Goal: Information Seeking & Learning: Understand process/instructions

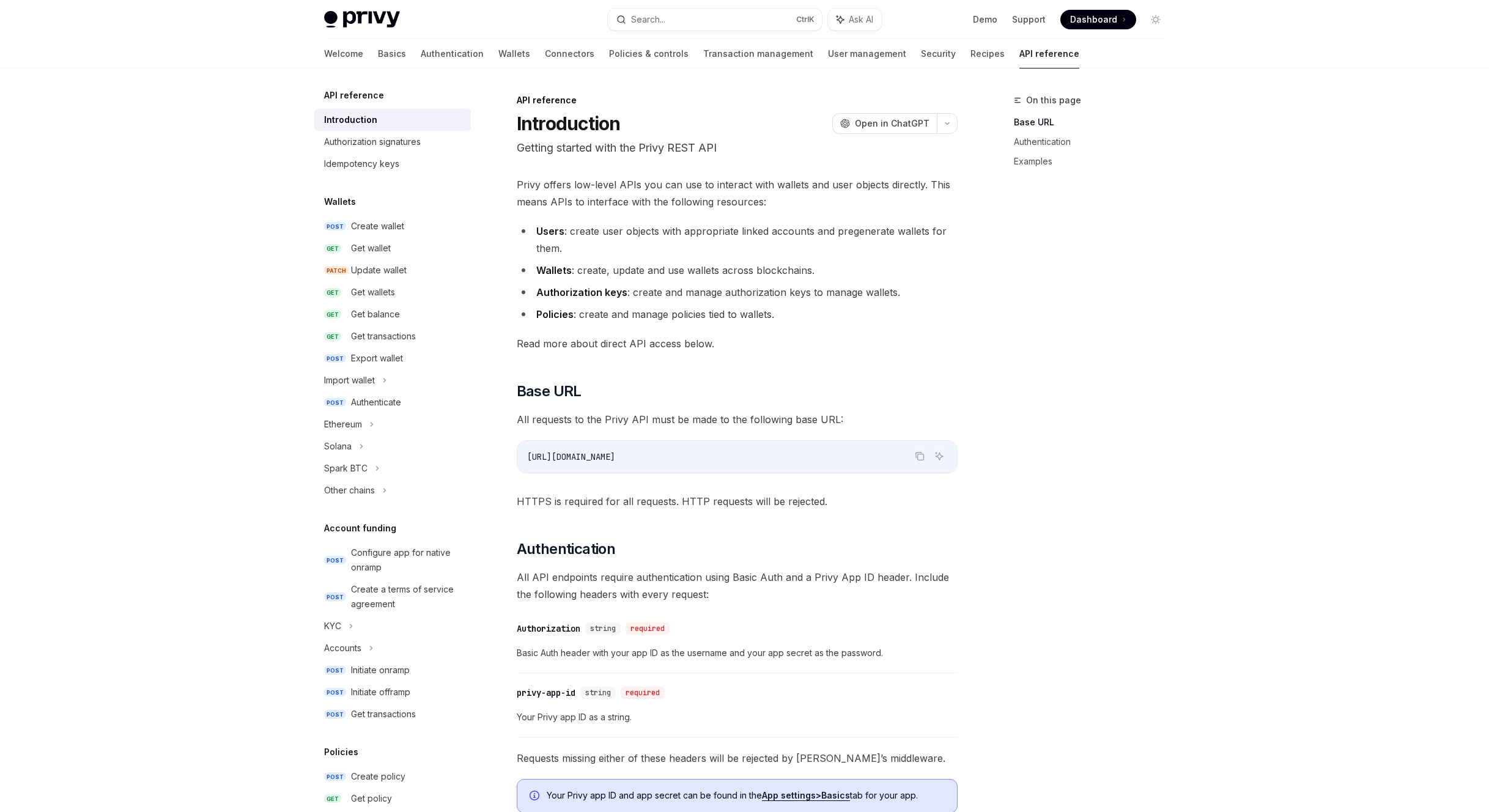
scroll to position [394, 0]
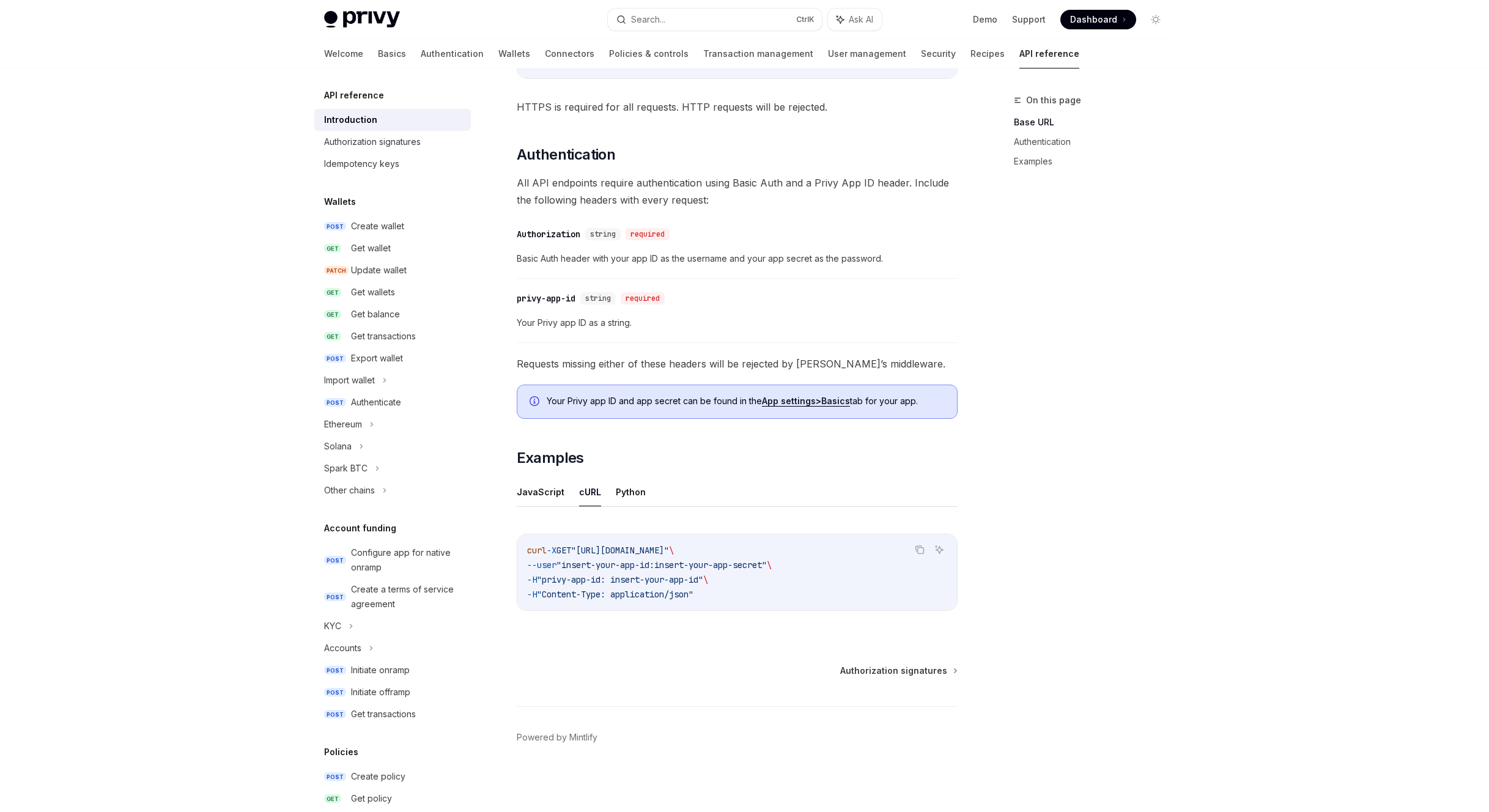
click at [14, 153] on div "Privy Docs home page Search... Ctrl K Ask AI Demo Support Dashboard Dashboard S…" at bounding box center [744, 209] width 1489 height 1206
drag, startPoint x: 1063, startPoint y: 203, endPoint x: 1070, endPoint y: 204, distance: 7.1
click at [1065, 205] on div "On this page Base URL Authentication Examples" at bounding box center [1082, 453] width 186 height 719
click at [1383, 387] on div "Privy Docs home page Search... Ctrl K Ask AI Demo Support Dashboard Dashboard S…" at bounding box center [744, 209] width 1489 height 1206
drag, startPoint x: 1416, startPoint y: 143, endPoint x: 1425, endPoint y: 104, distance: 40.0
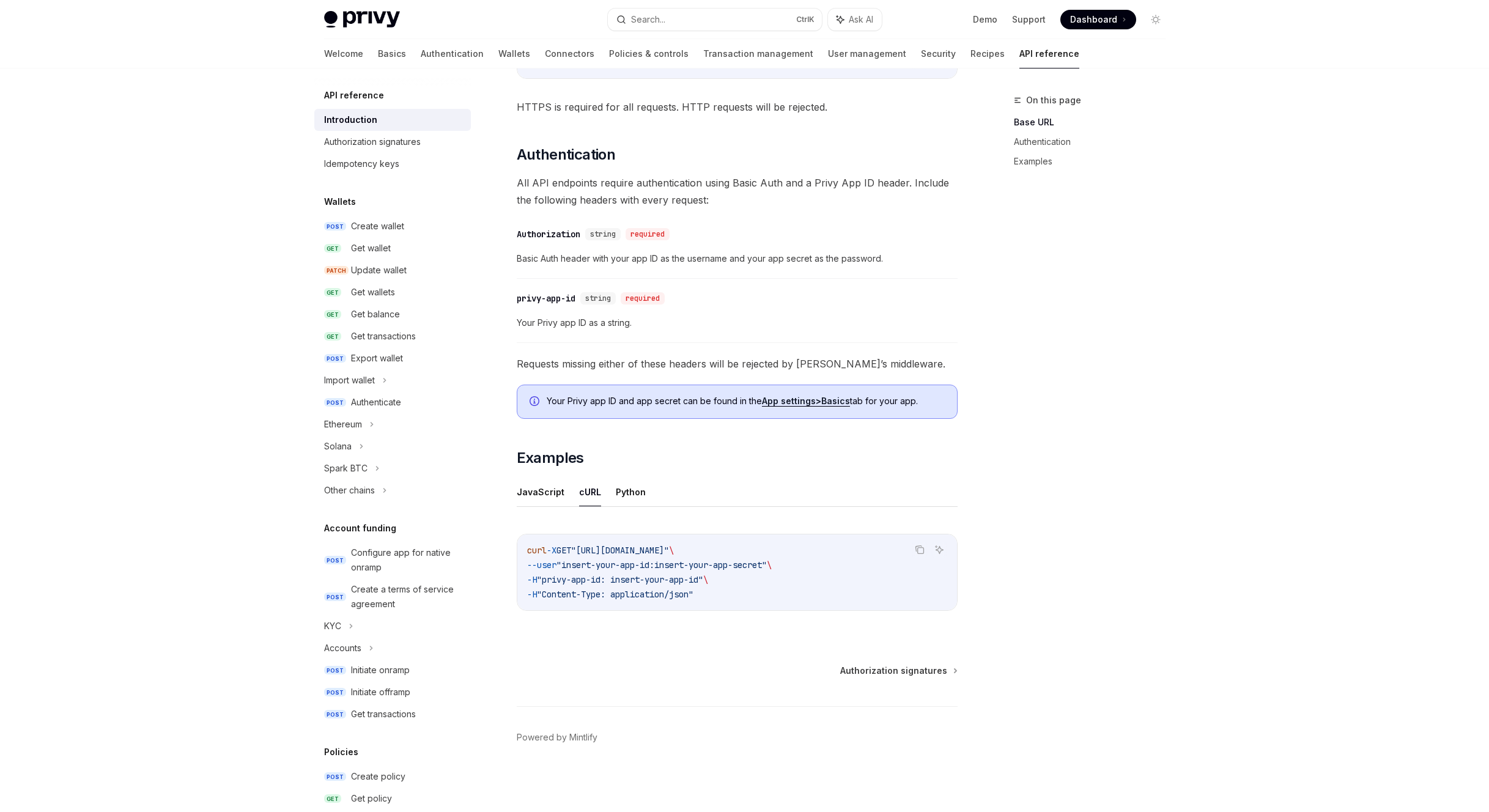
click at [1420, 129] on div "Privy Docs home page Search... Ctrl K Ask AI Demo Support Dashboard Dashboard S…" at bounding box center [744, 209] width 1489 height 1206
click at [1110, 300] on div "On this page Base URL Authentication Examples" at bounding box center [1082, 453] width 186 height 719
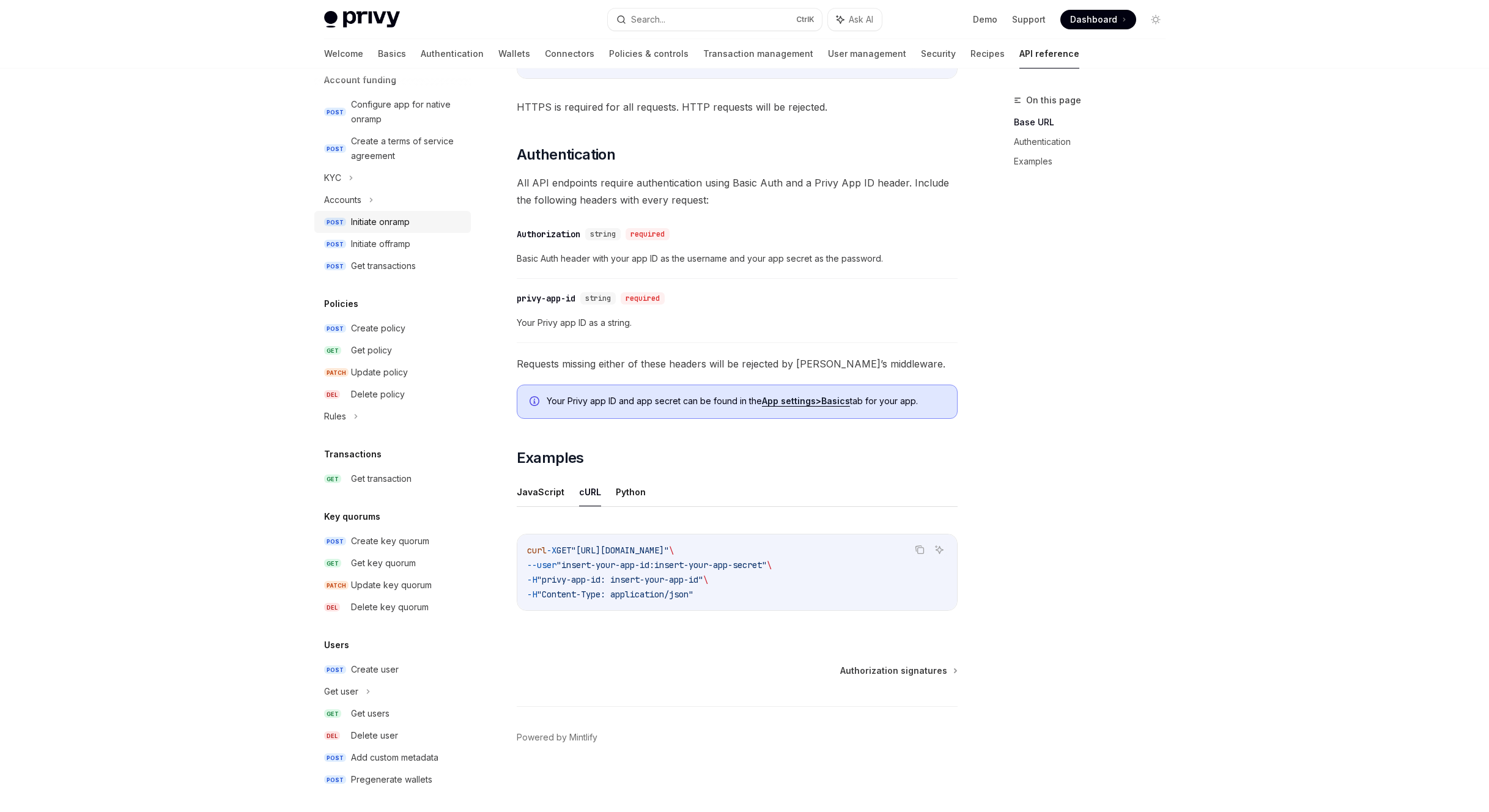
scroll to position [451, 0]
click at [398, 674] on link "POST Create user" at bounding box center [393, 666] width 157 height 22
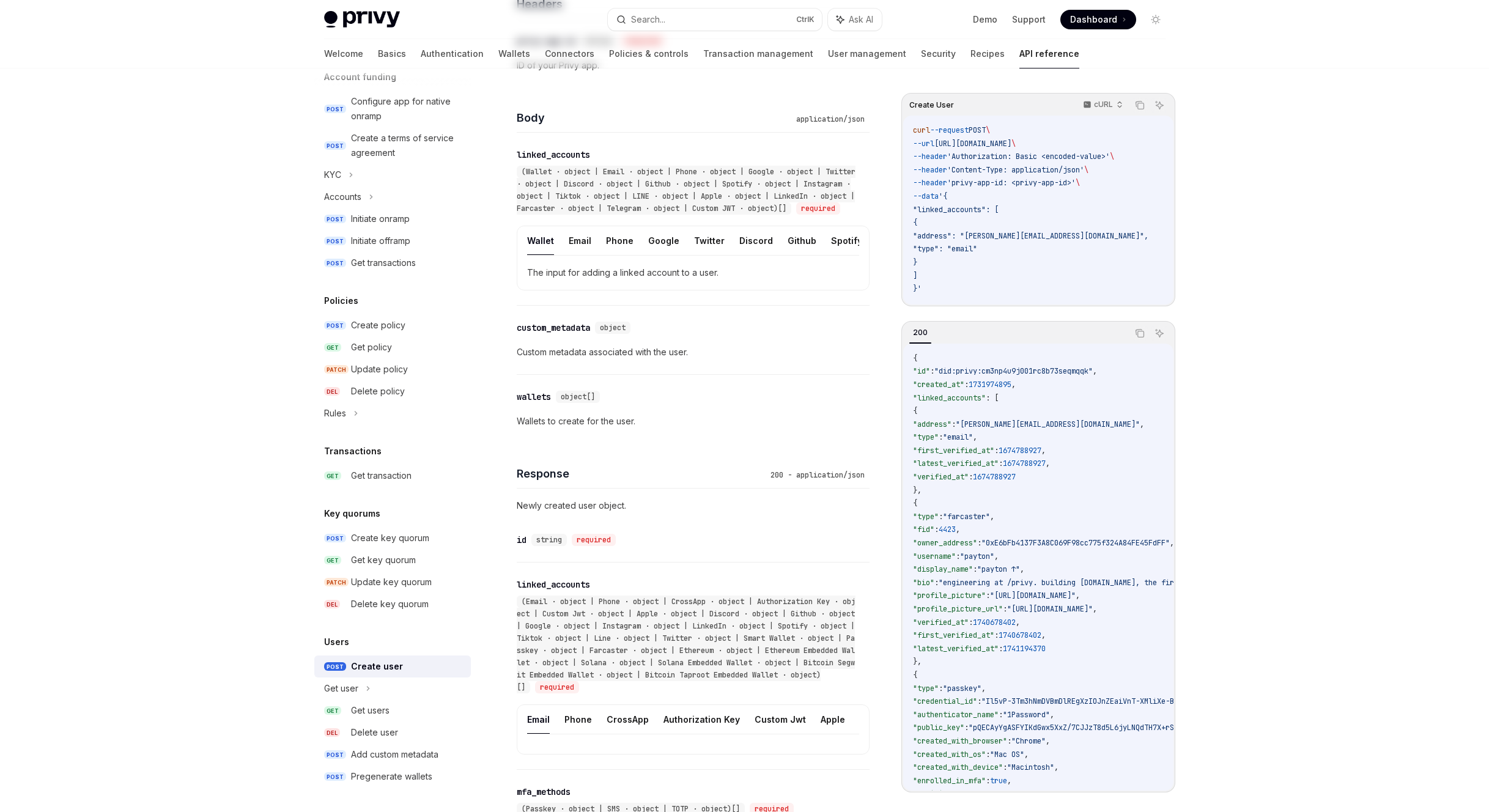
type textarea "*"
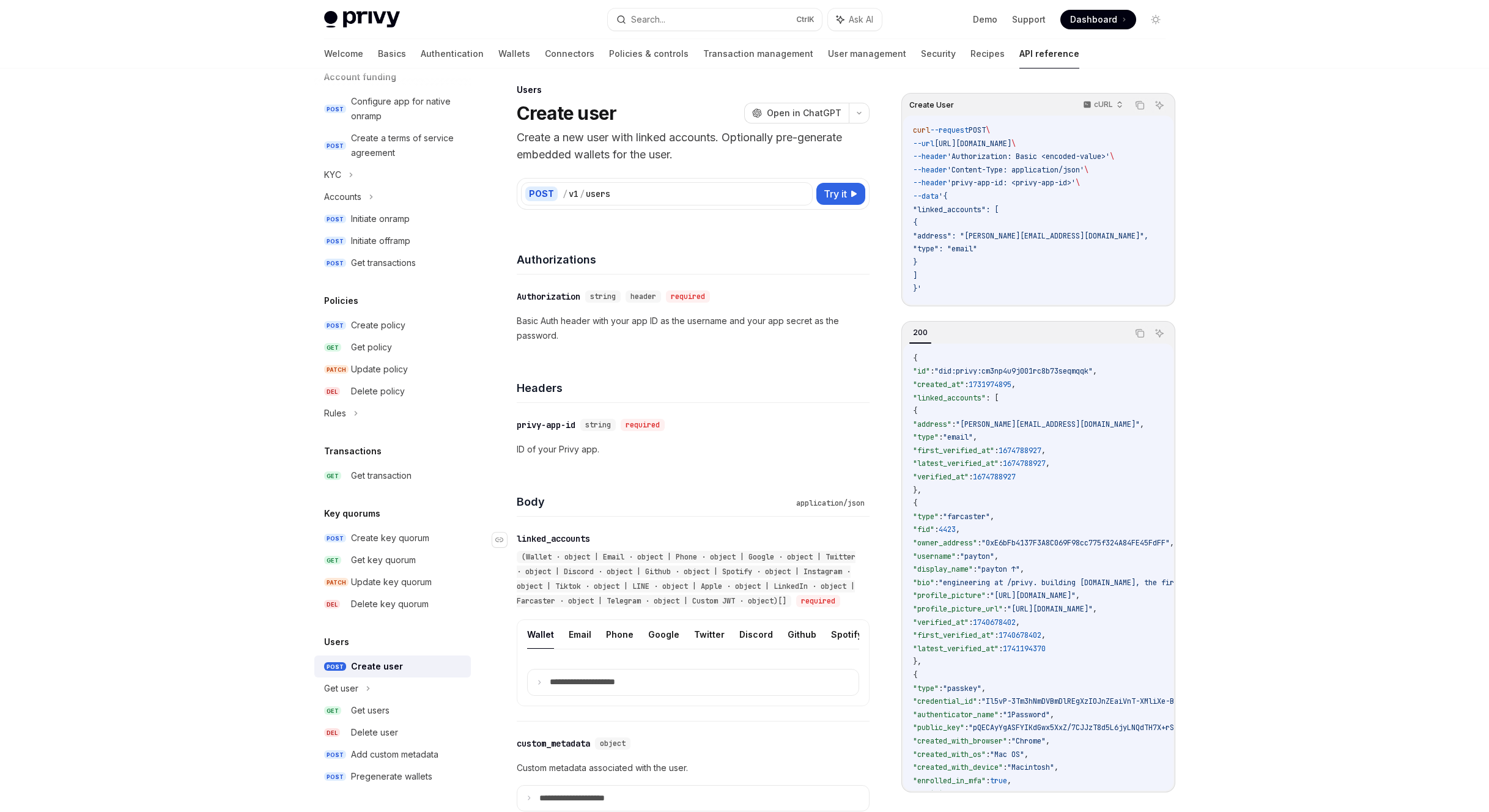
click at [869, 609] on div "​ linked_accounts (Wallet · object | Email · object | Phone · object | Google ·…" at bounding box center [693, 570] width 353 height 78
